Goal: Task Accomplishment & Management: Use online tool/utility

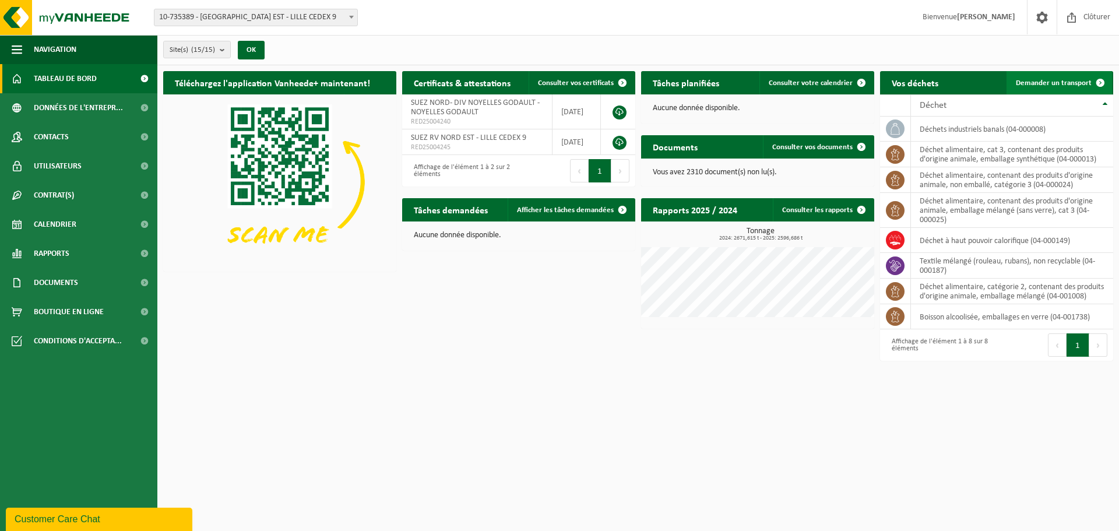
click at [1050, 84] on span "Demander un transport" at bounding box center [1054, 83] width 76 height 8
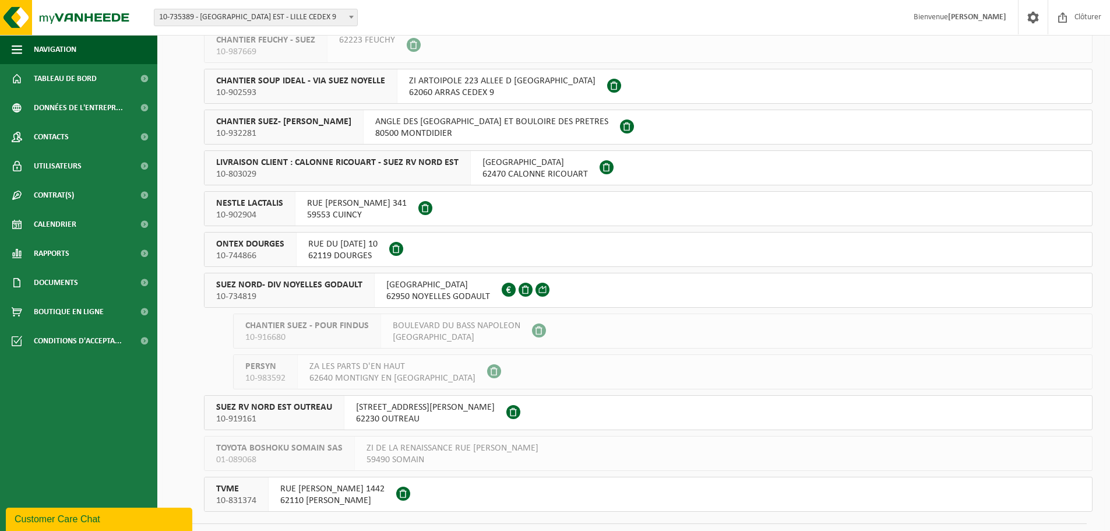
scroll to position [236, 0]
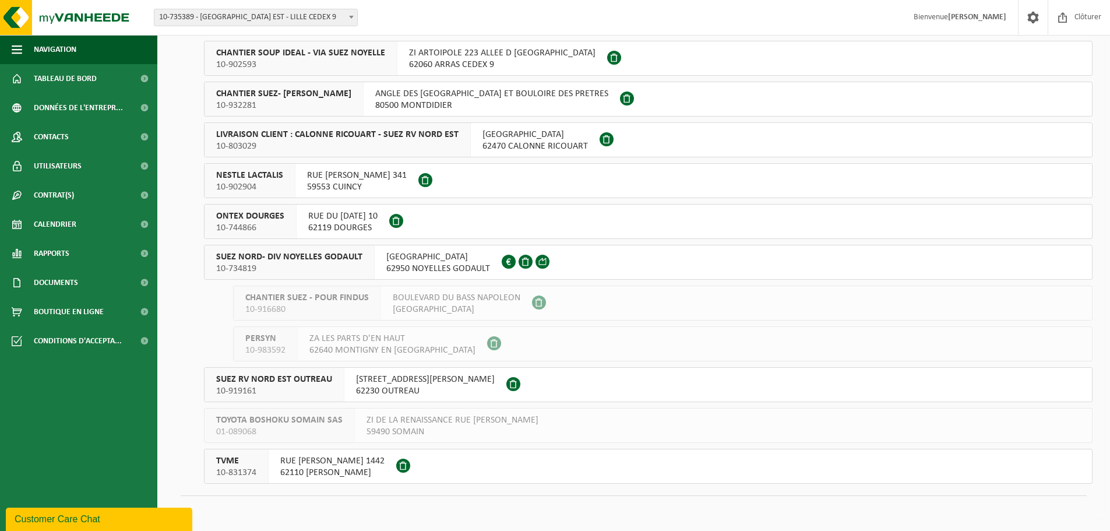
click at [350, 260] on span "SUEZ NORD- DIV NOYELLES GODAULT" at bounding box center [289, 257] width 146 height 12
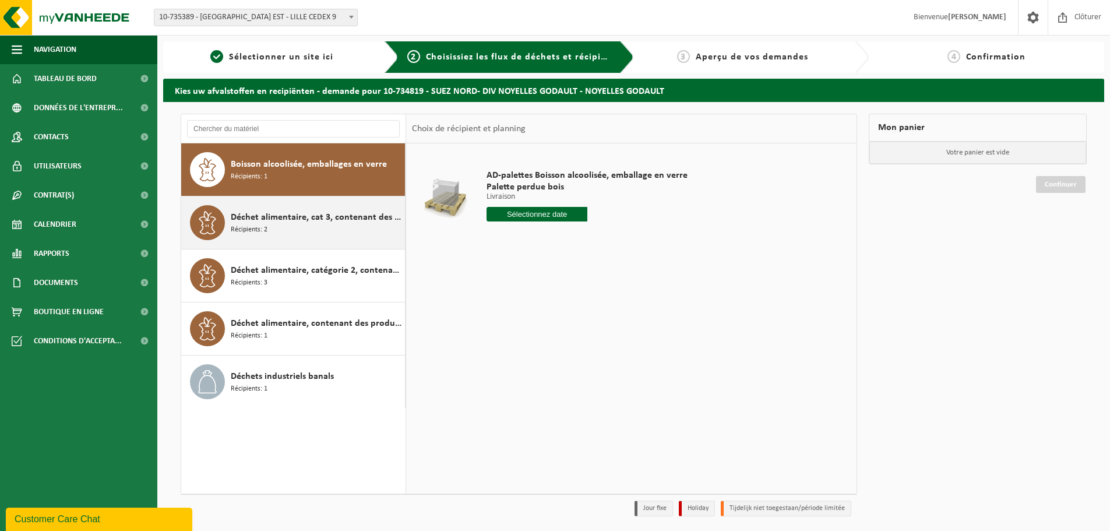
click at [329, 215] on span "Déchet alimentaire, cat 3, contenant des produits d'origine animale, emballage …" at bounding box center [316, 217] width 171 height 14
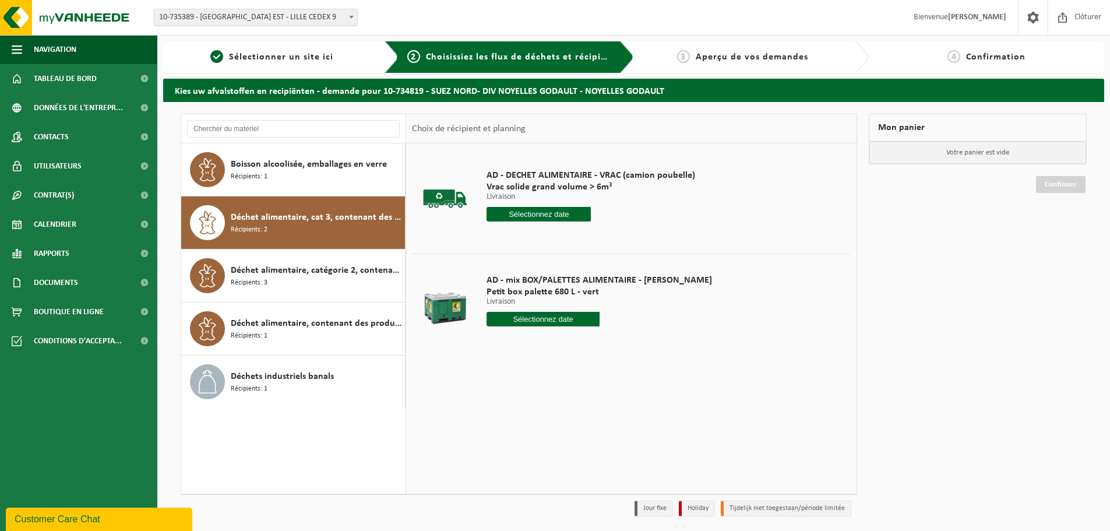
click at [523, 321] on input "text" at bounding box center [543, 319] width 113 height 15
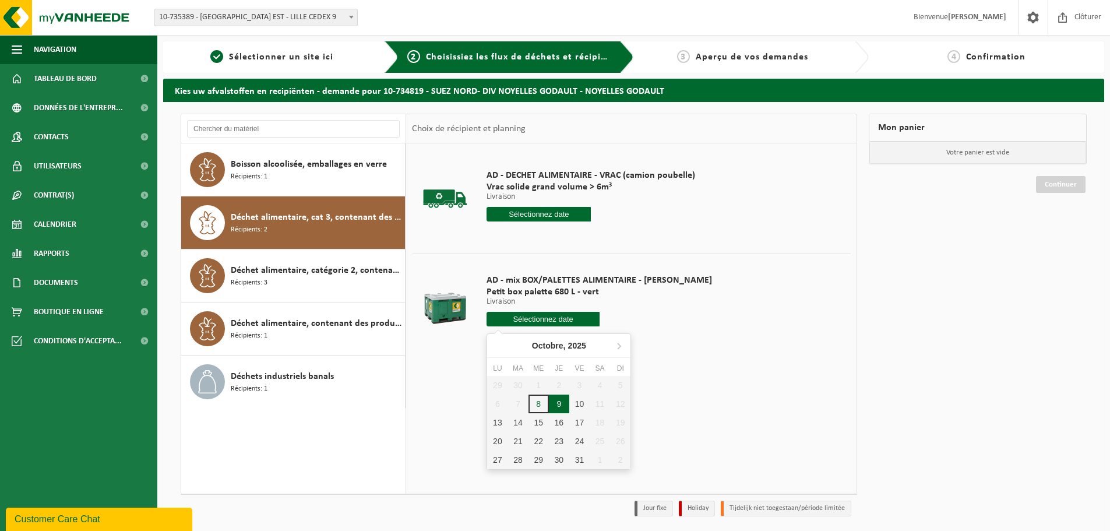
click at [562, 403] on div "9" at bounding box center [559, 403] width 20 height 19
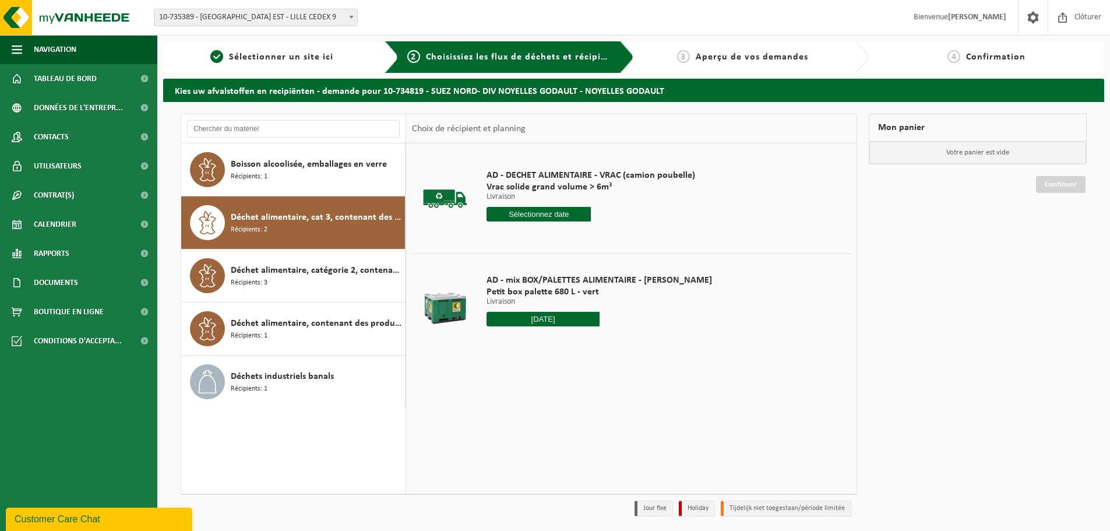
type input "à partir de 2025-10-09"
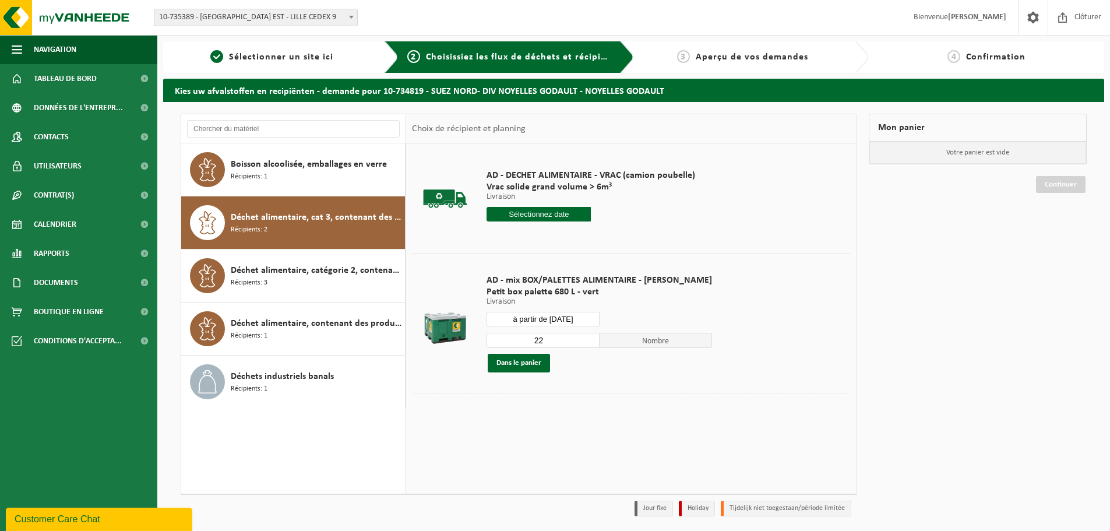
drag, startPoint x: 545, startPoint y: 344, endPoint x: 523, endPoint y: 344, distance: 21.6
click at [524, 344] on input "22" at bounding box center [543, 340] width 113 height 15
type input "2"
type input "1"
click at [527, 366] on button "Dans le panier" at bounding box center [519, 363] width 62 height 19
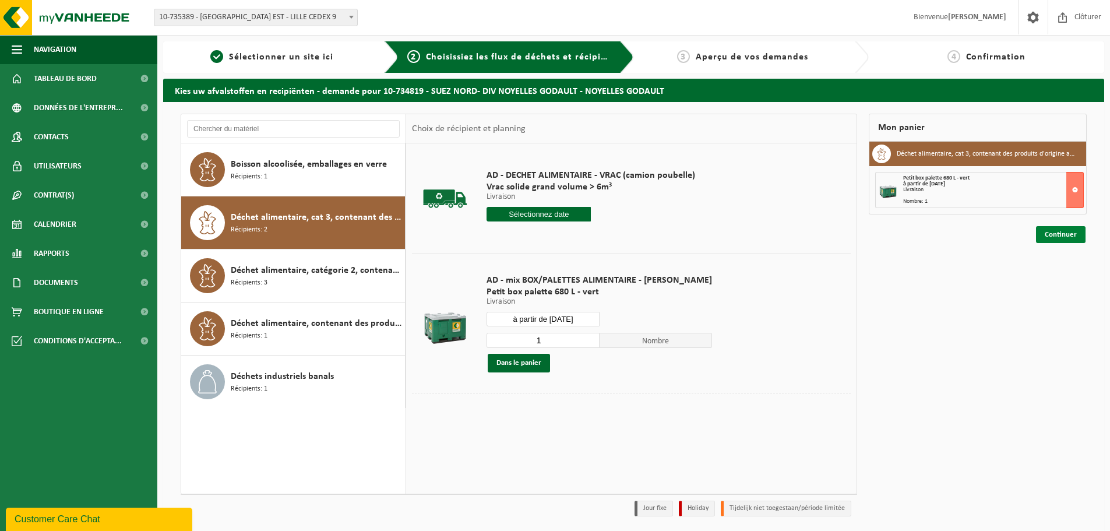
click at [1070, 238] on link "Continuer" at bounding box center [1061, 234] width 50 height 17
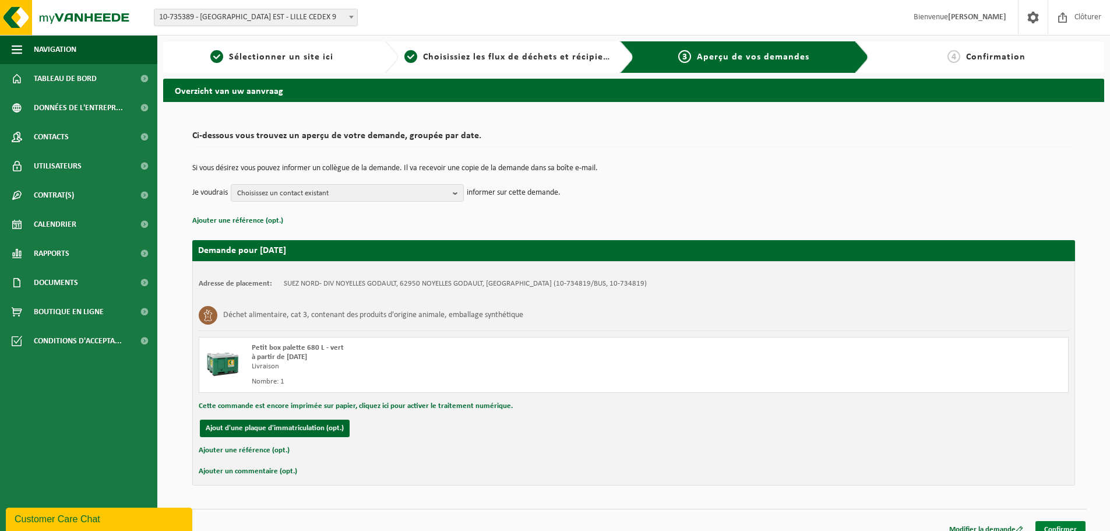
click at [1065, 522] on link "Confirmer" at bounding box center [1060, 529] width 50 height 17
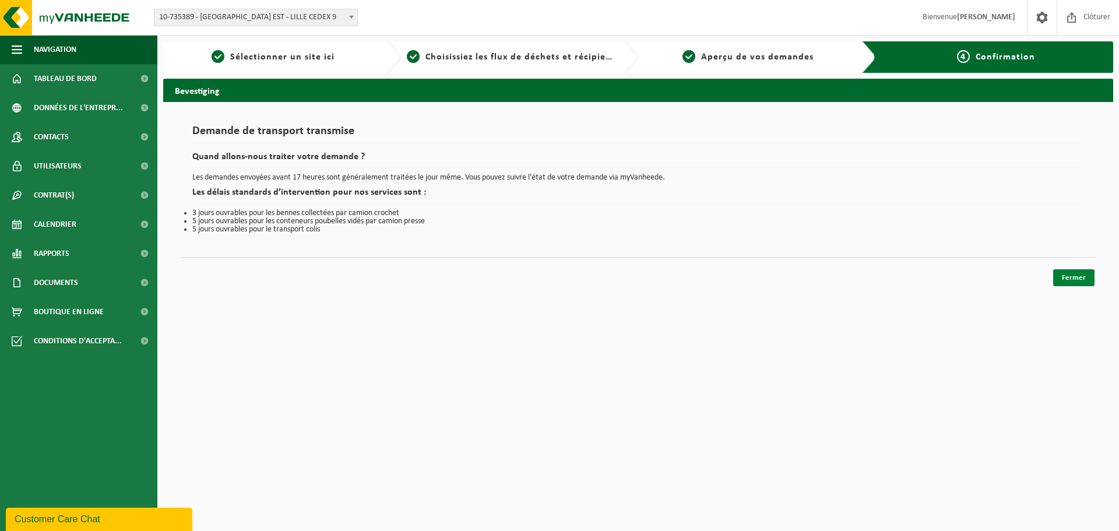
click at [1056, 277] on link "Fermer" at bounding box center [1073, 277] width 41 height 17
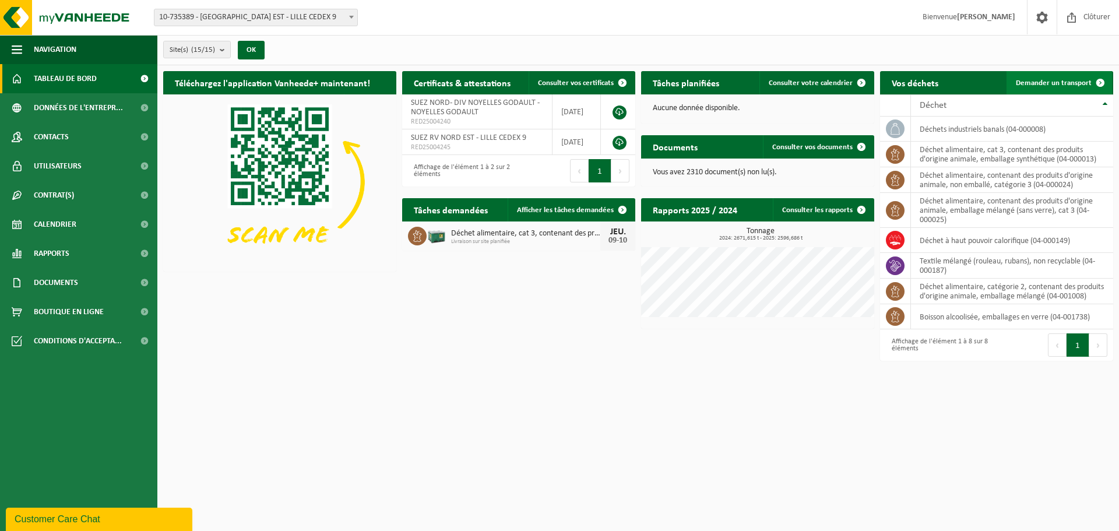
click at [1066, 75] on link "Demander un transport" at bounding box center [1058, 82] width 105 height 23
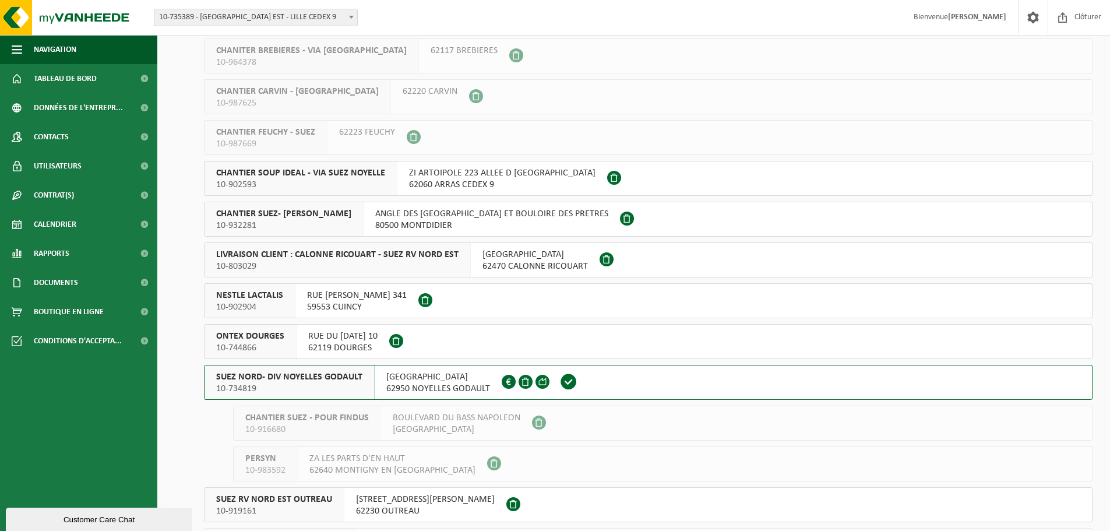
scroll to position [117, 0]
click at [321, 378] on span "SUEZ NORD- DIV NOYELLES GODAULT" at bounding box center [289, 377] width 146 height 12
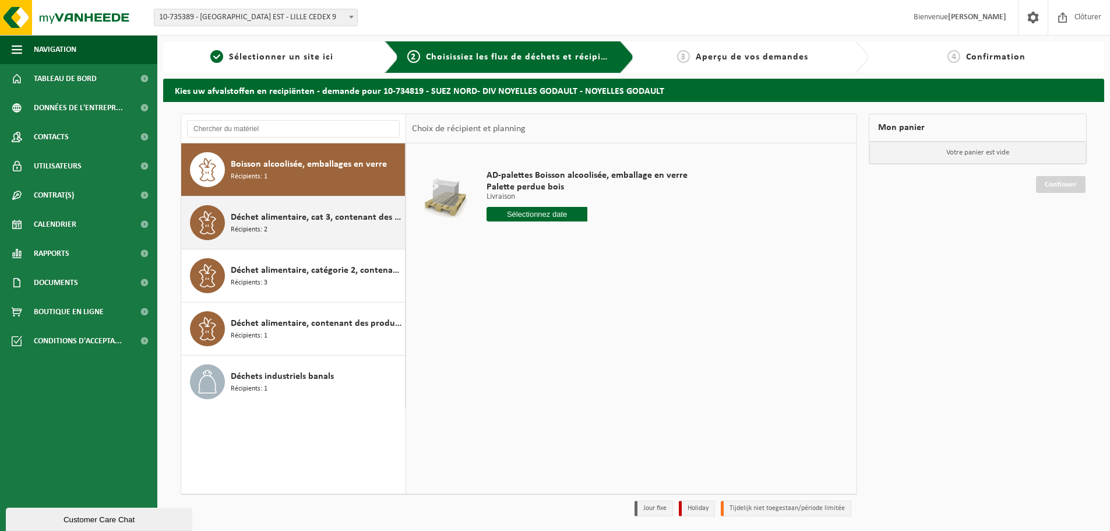
click at [321, 220] on span "Déchet alimentaire, cat 3, contenant des produits d'origine animale, emballage …" at bounding box center [316, 217] width 171 height 14
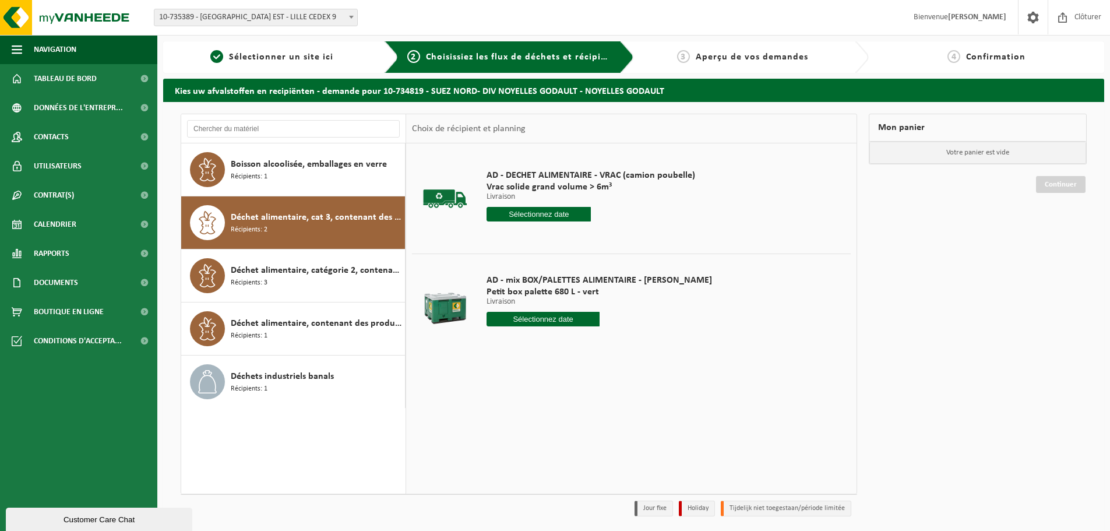
click at [542, 319] on input "text" at bounding box center [543, 319] width 113 height 15
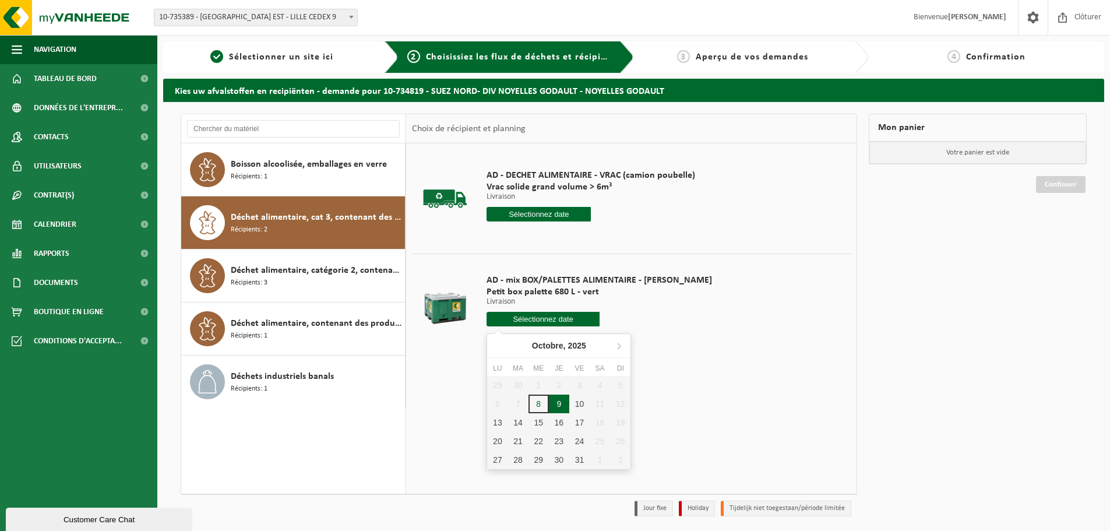
click at [558, 404] on div "9" at bounding box center [559, 403] width 20 height 19
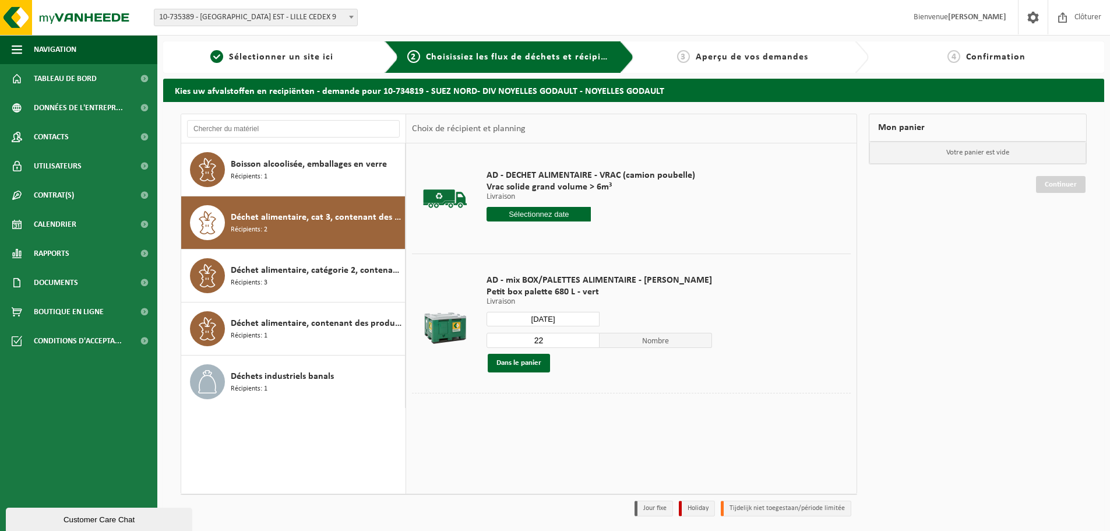
type input "à partir de 2025-10-09"
drag, startPoint x: 544, startPoint y: 342, endPoint x: 507, endPoint y: 342, distance: 37.3
click at [507, 342] on input "22" at bounding box center [543, 340] width 113 height 15
type input "1"
drag, startPoint x: 506, startPoint y: 368, endPoint x: 513, endPoint y: 366, distance: 7.7
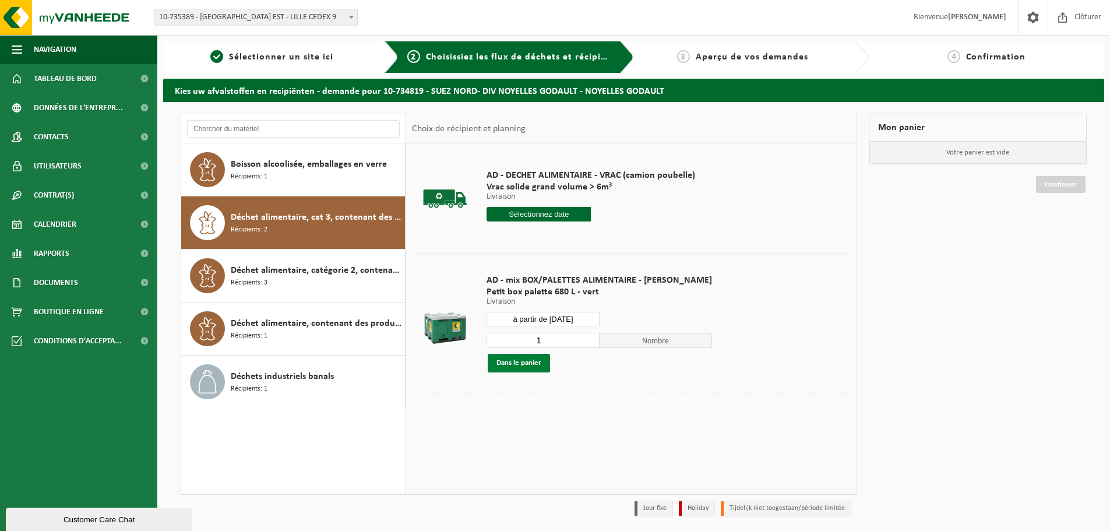
click at [506, 368] on button "Dans le panier" at bounding box center [519, 363] width 62 height 19
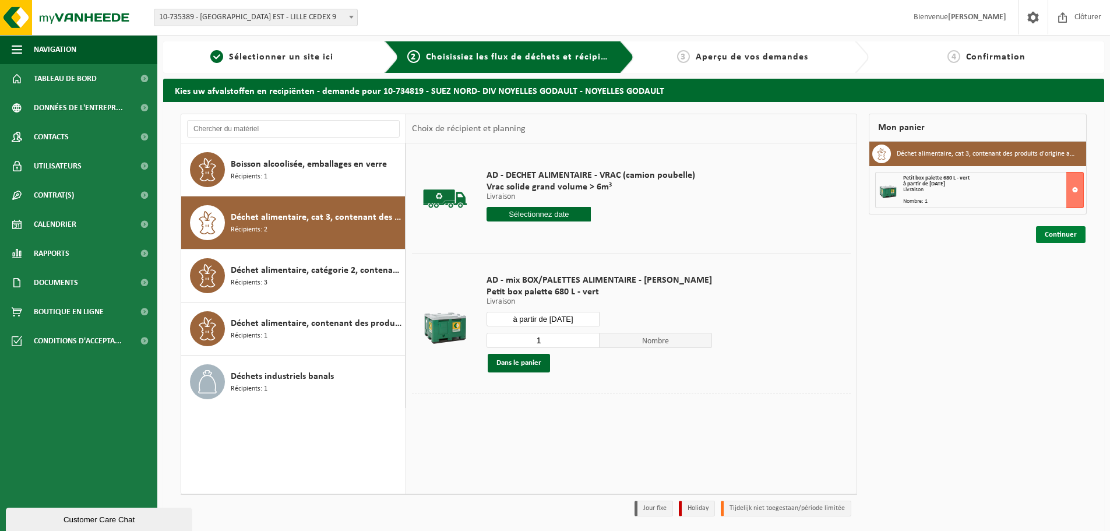
click at [1062, 230] on link "Continuer" at bounding box center [1061, 234] width 50 height 17
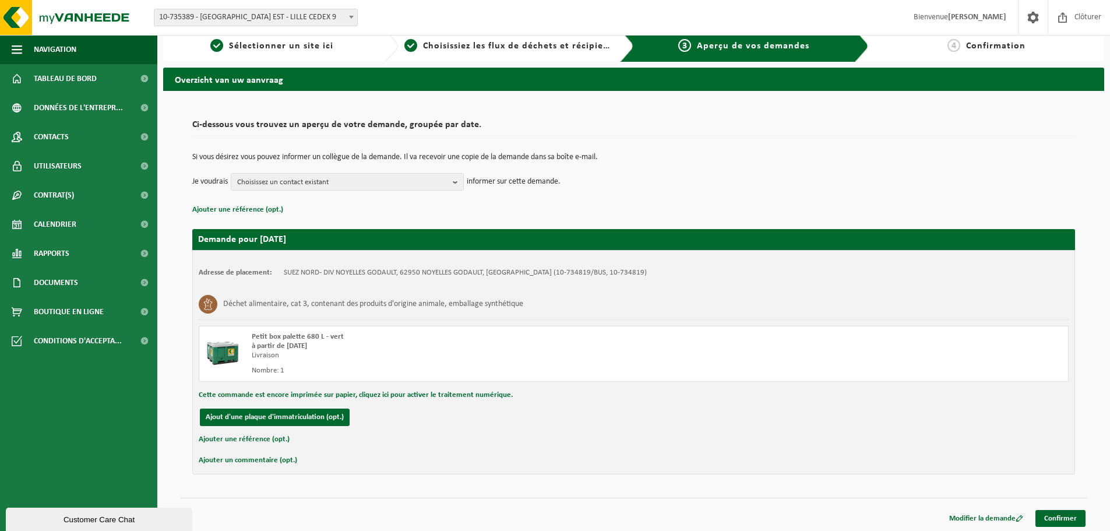
scroll to position [13, 0]
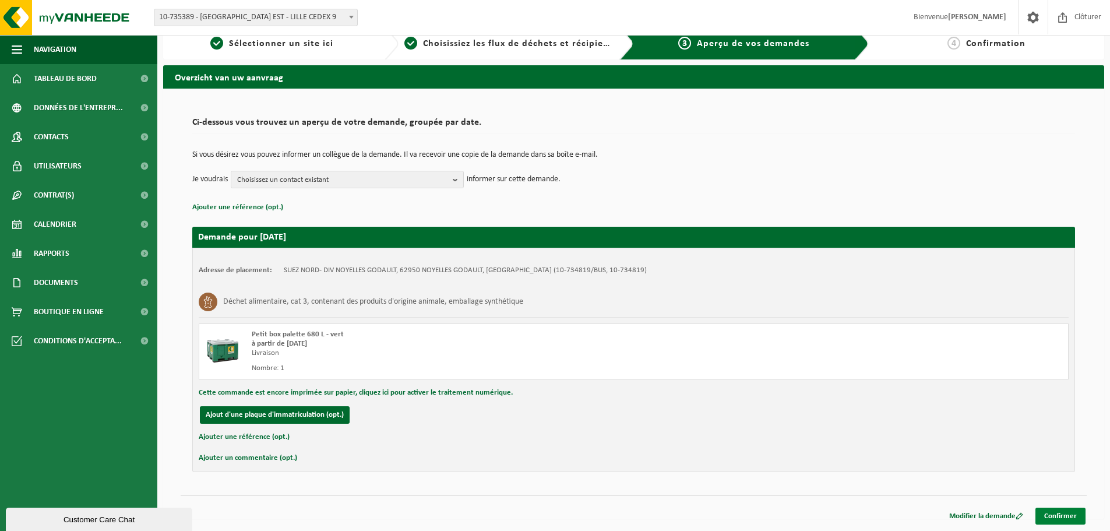
click at [1067, 516] on link "Confirmer" at bounding box center [1060, 515] width 50 height 17
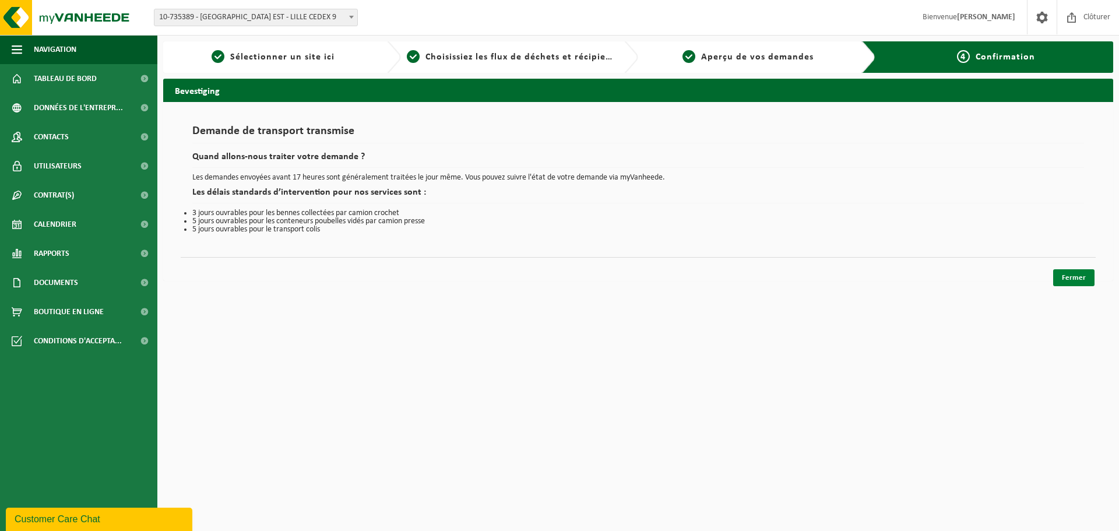
click at [1078, 283] on link "Fermer" at bounding box center [1073, 277] width 41 height 17
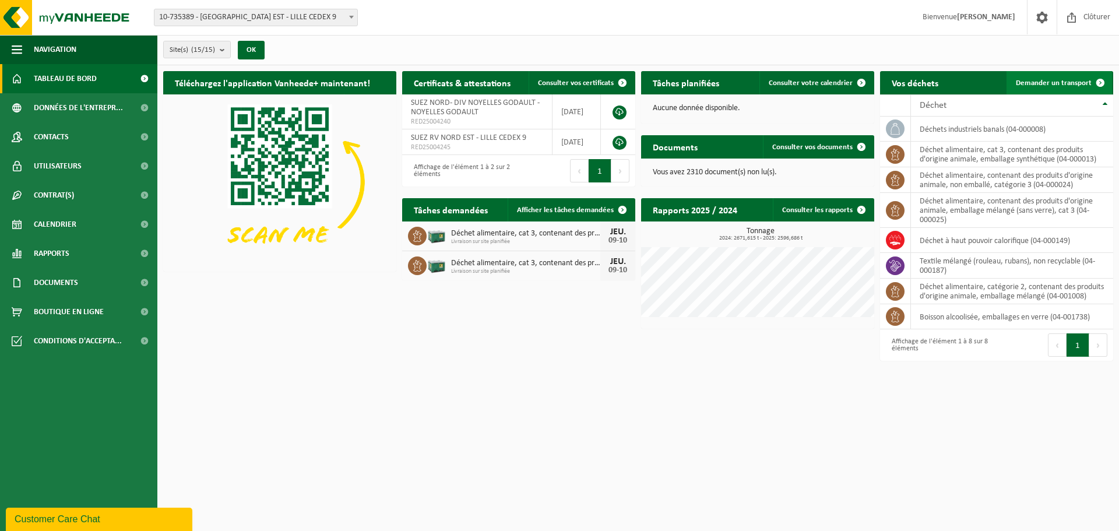
click at [1055, 87] on link "Demander un transport" at bounding box center [1058, 82] width 105 height 23
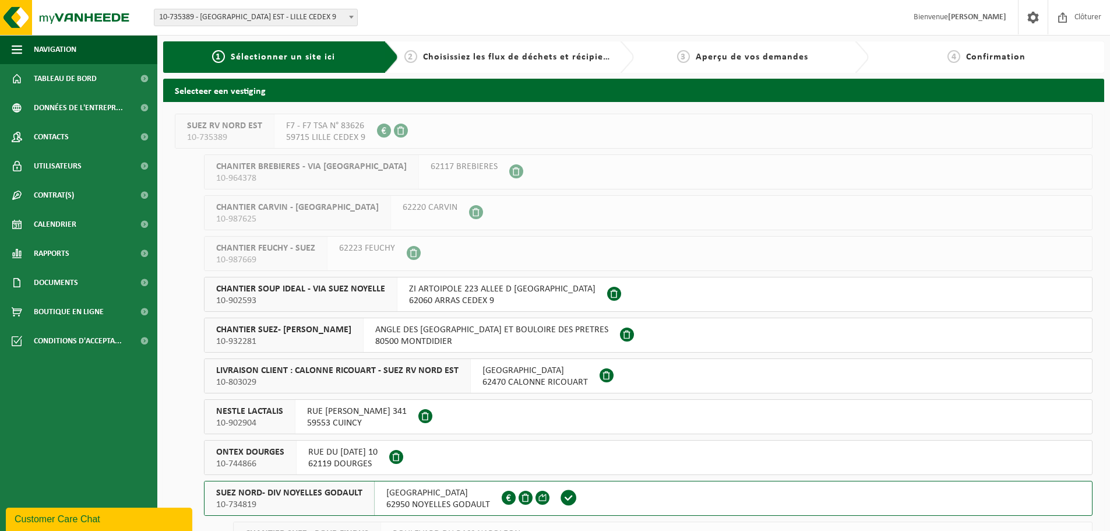
click at [325, 498] on span "SUEZ NORD- DIV NOYELLES GODAULT" at bounding box center [289, 493] width 146 height 12
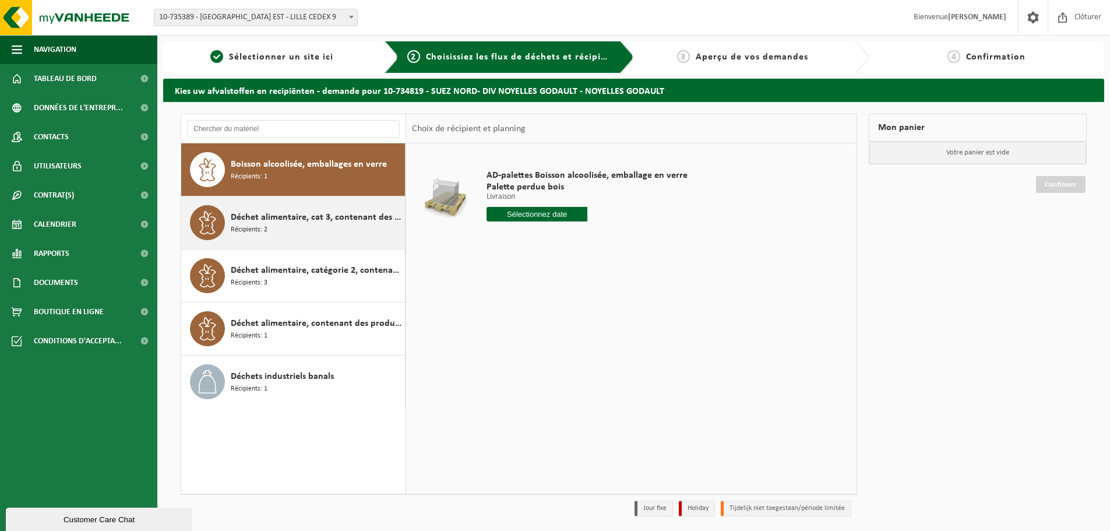
click at [335, 225] on div "Déchet alimentaire, cat 3, contenant des produits d'origine animale, emballage …" at bounding box center [316, 222] width 171 height 35
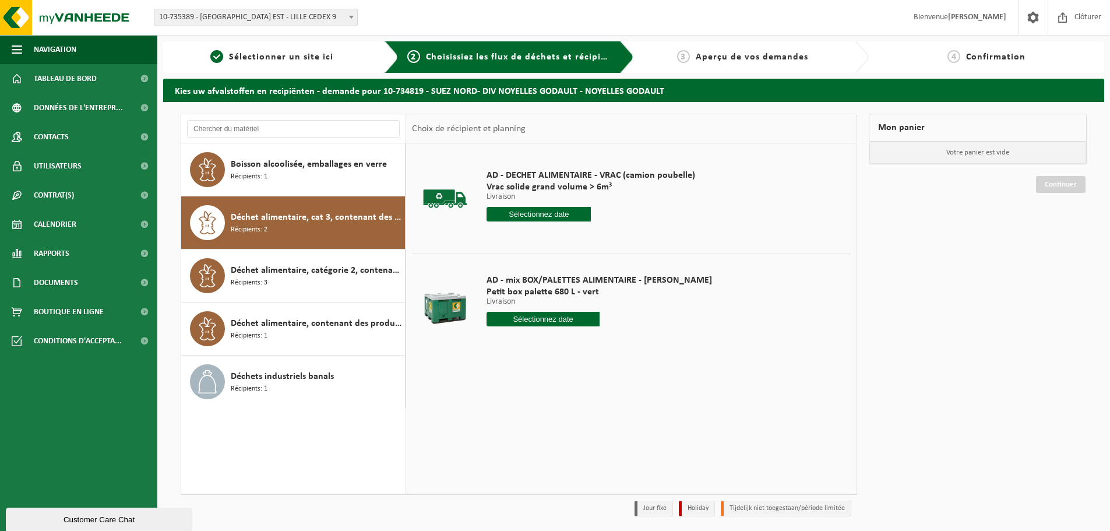
click at [536, 213] on input "text" at bounding box center [539, 214] width 104 height 15
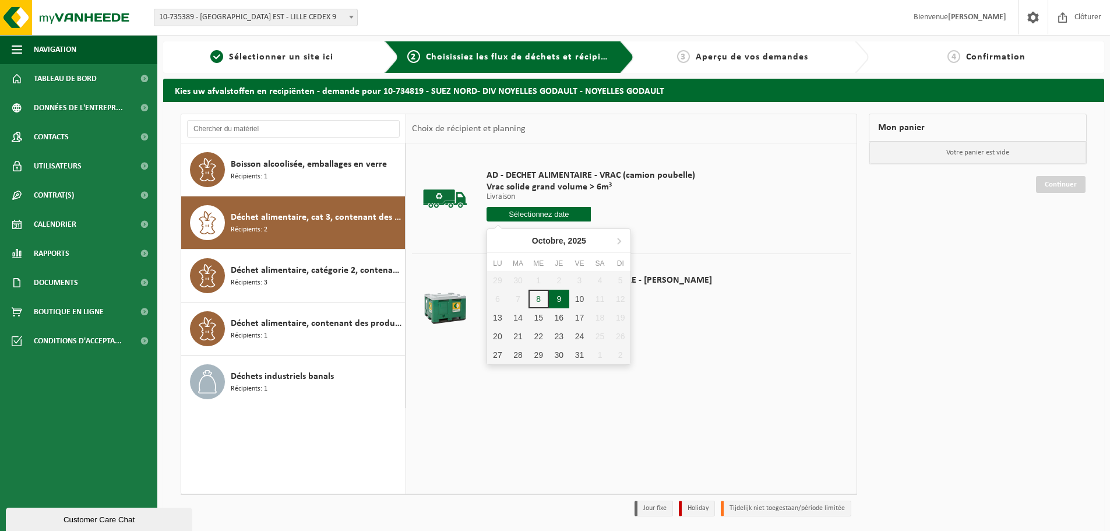
click at [559, 298] on div "9" at bounding box center [559, 299] width 20 height 19
type input "à partir de [DATE]"
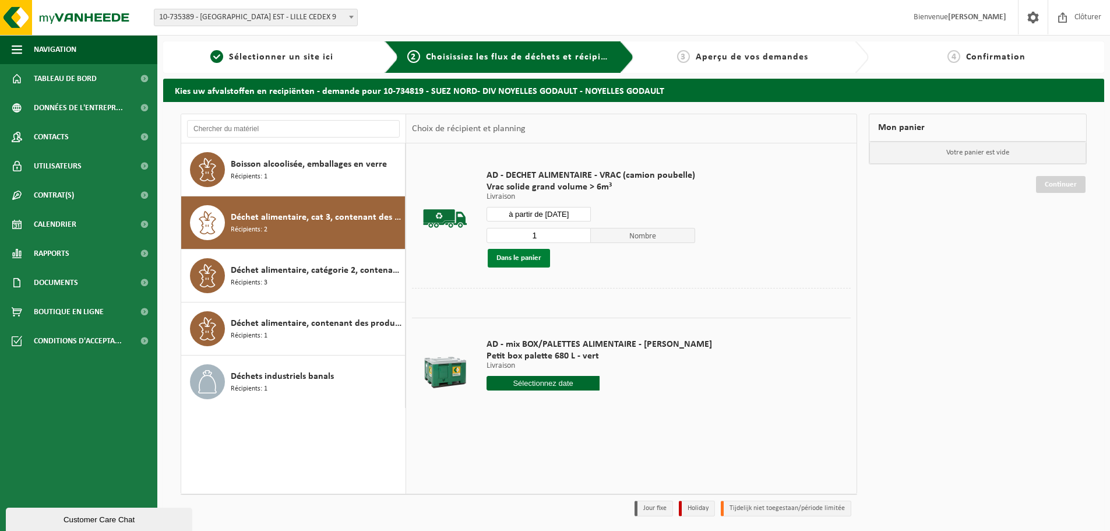
click at [532, 254] on button "Dans le panier" at bounding box center [519, 258] width 62 height 19
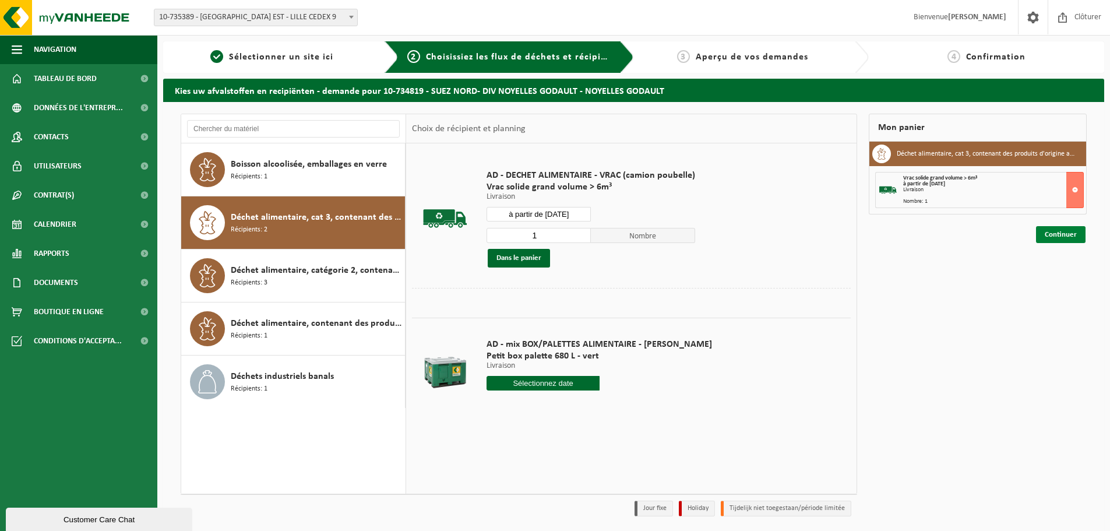
click at [1065, 237] on link "Continuer" at bounding box center [1061, 234] width 50 height 17
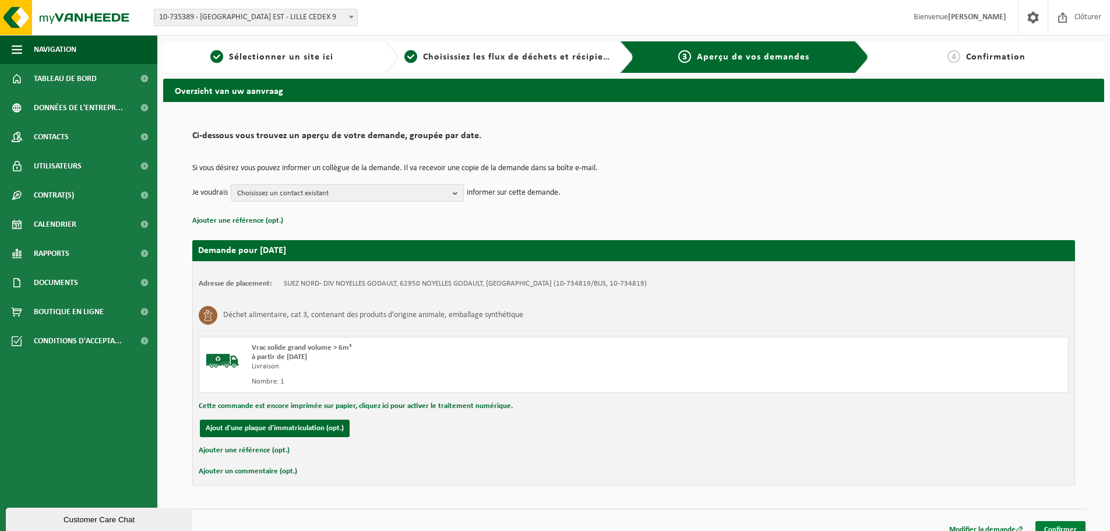
click at [1052, 525] on link "Confirmer" at bounding box center [1060, 529] width 50 height 17
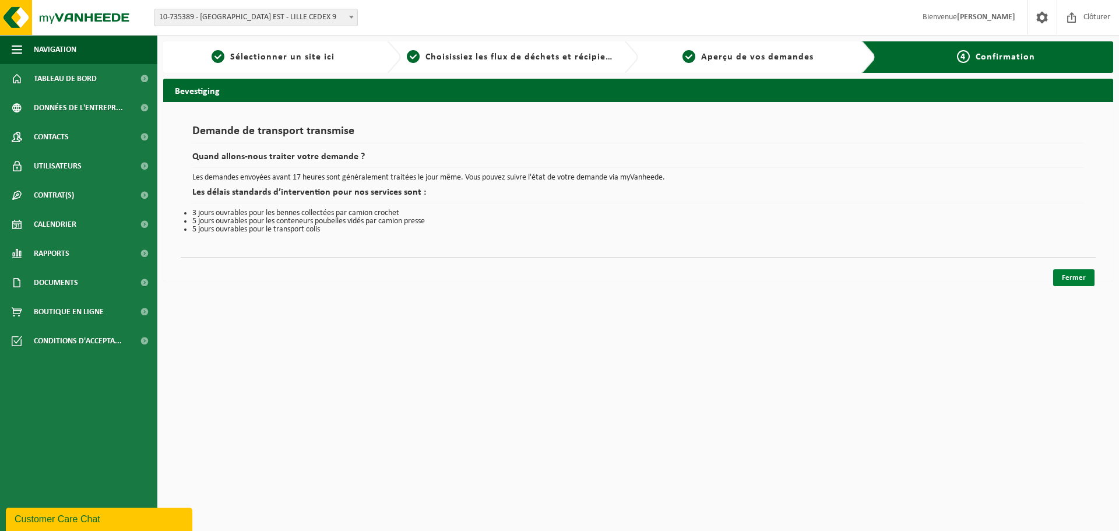
click at [1088, 272] on link "Fermer" at bounding box center [1073, 277] width 41 height 17
